Goal: Transaction & Acquisition: Download file/media

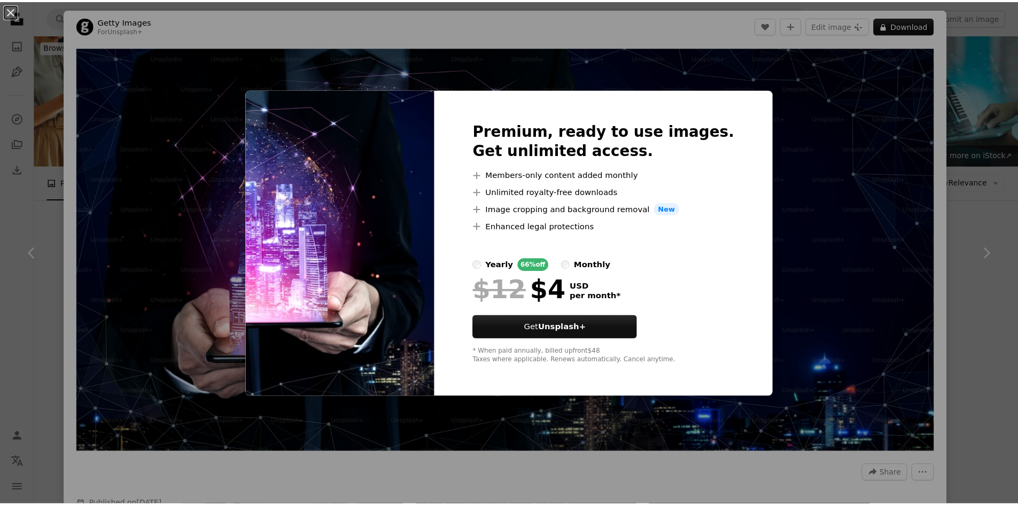
scroll to position [748, 0]
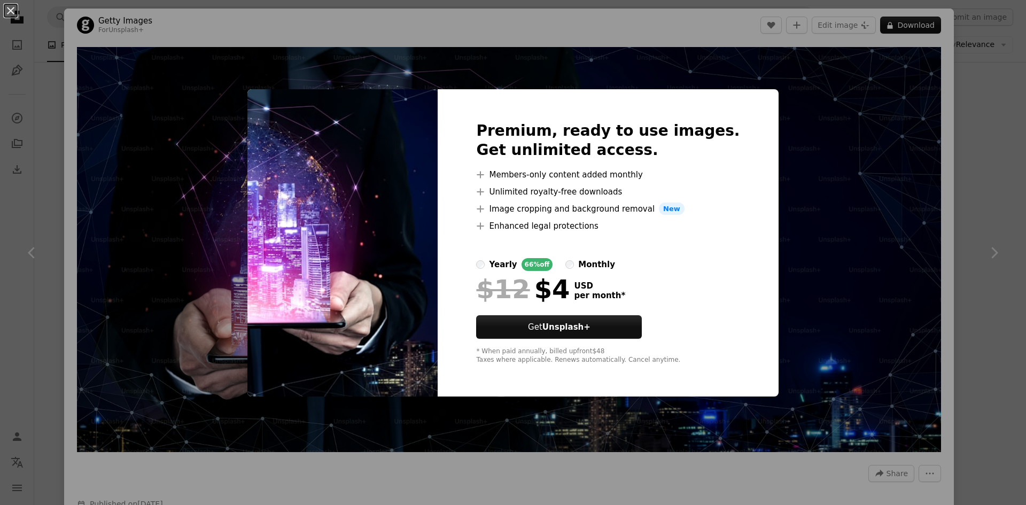
click at [829, 131] on div "An X shape Premium, ready to use images. Get unlimited access. A plus sign Memb…" at bounding box center [513, 252] width 1026 height 505
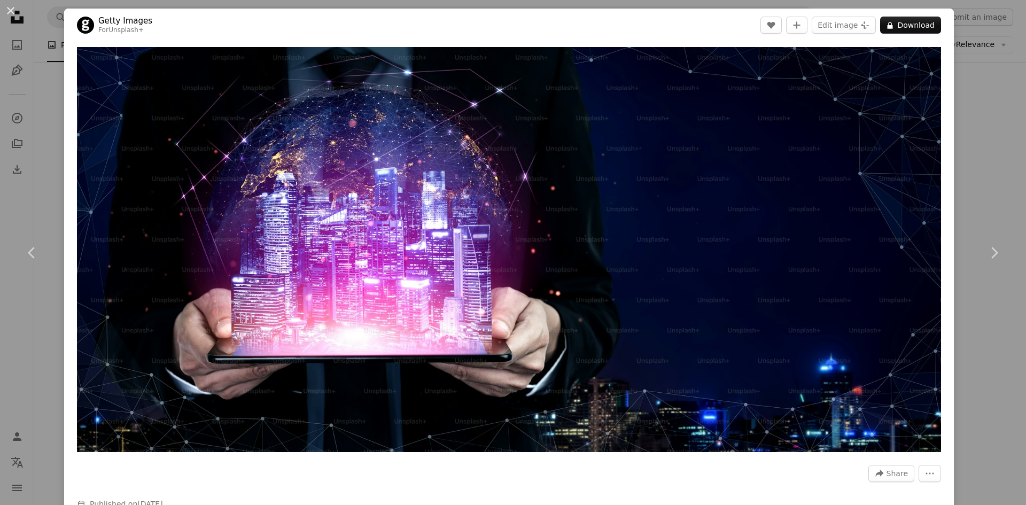
click at [997, 200] on div "An X shape Chevron left Chevron right Getty Images For Unsplash+ A heart A plus…" at bounding box center [513, 252] width 1026 height 505
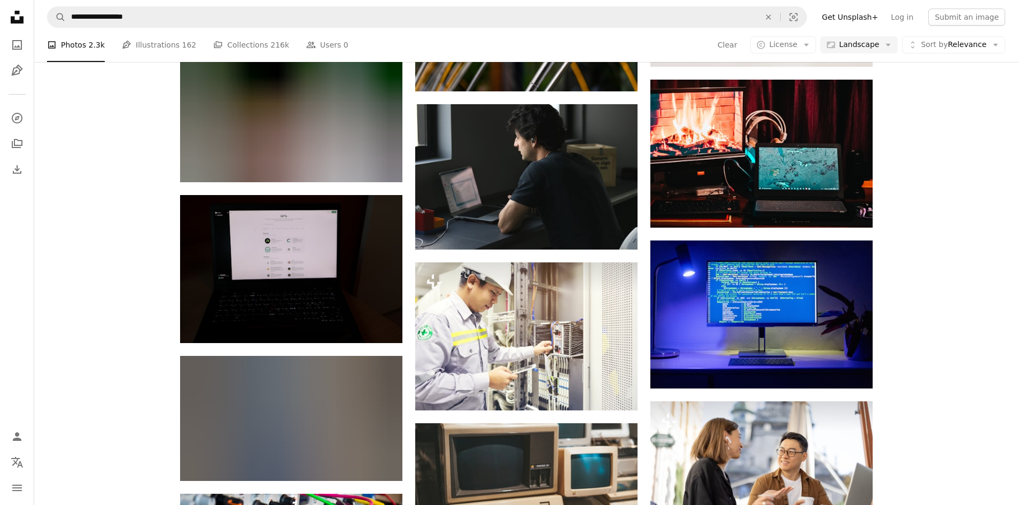
scroll to position [12454, 0]
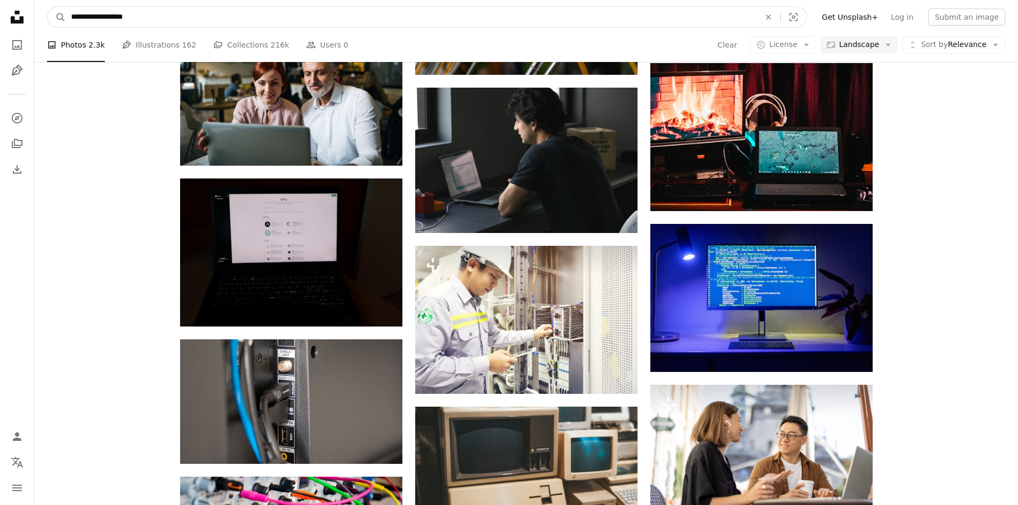
drag, startPoint x: 105, startPoint y: 19, endPoint x: 6, endPoint y: 21, distance: 98.9
type input "**********"
click button "A magnifying glass" at bounding box center [57, 17] width 18 height 20
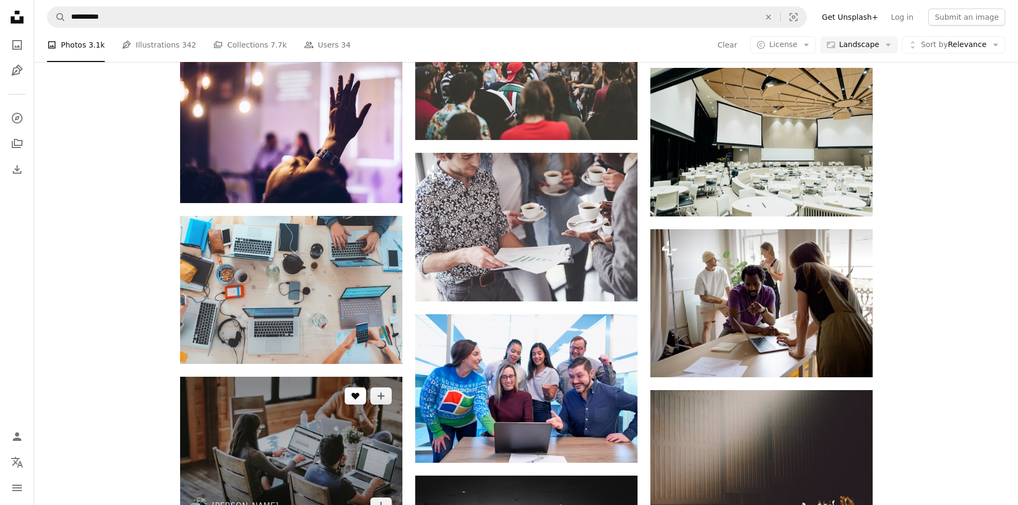
scroll to position [3367, 0]
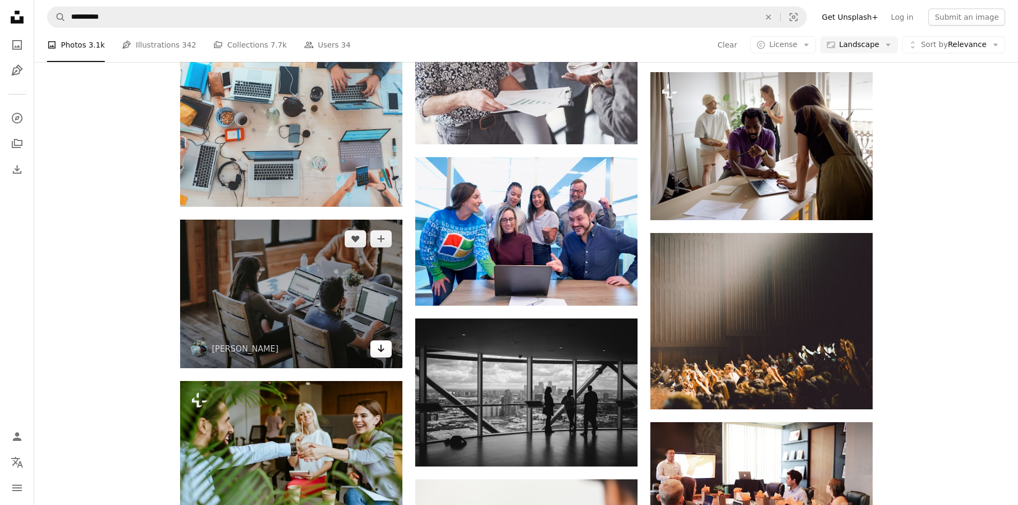
click at [387, 348] on link "Arrow pointing down" at bounding box center [380, 348] width 21 height 17
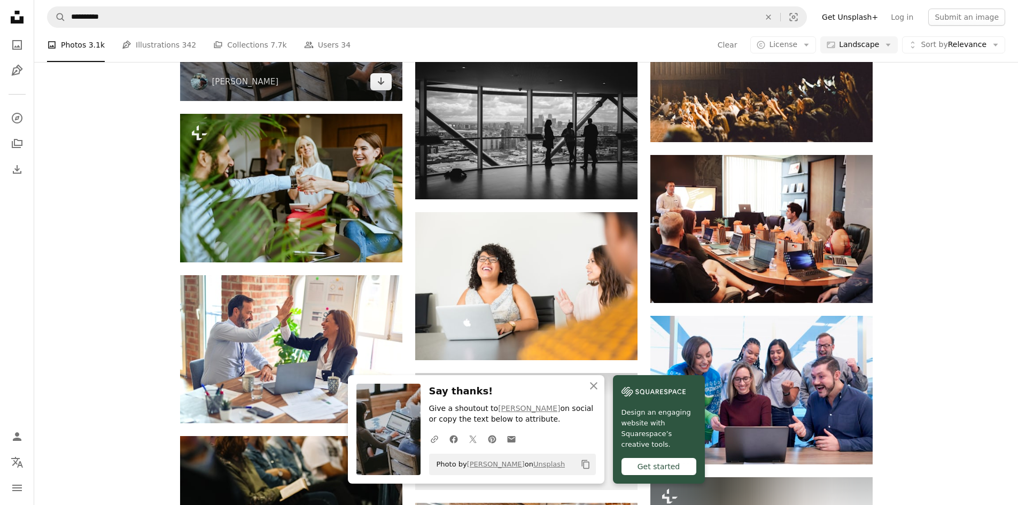
scroll to position [3902, 0]
